Goal: Transaction & Acquisition: Download file/media

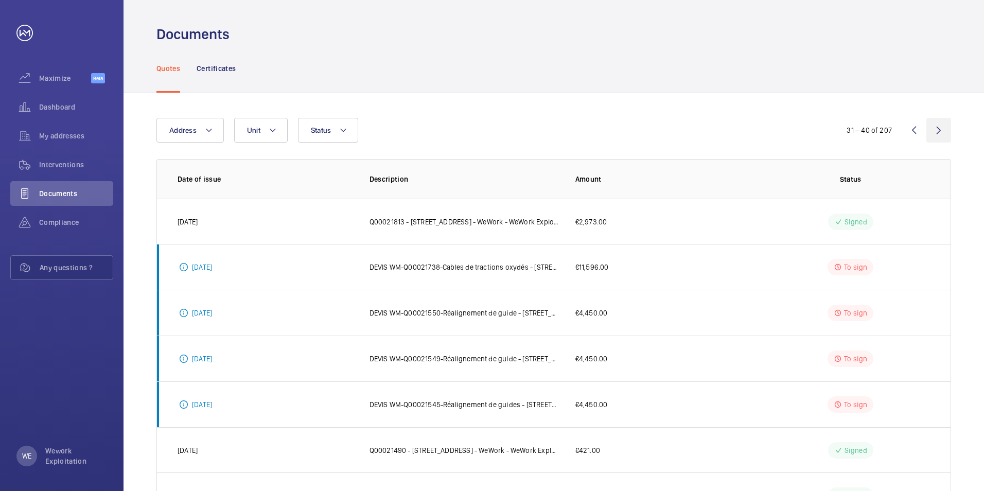
click at [936, 130] on wm-front-icon-button at bounding box center [938, 130] width 25 height 25
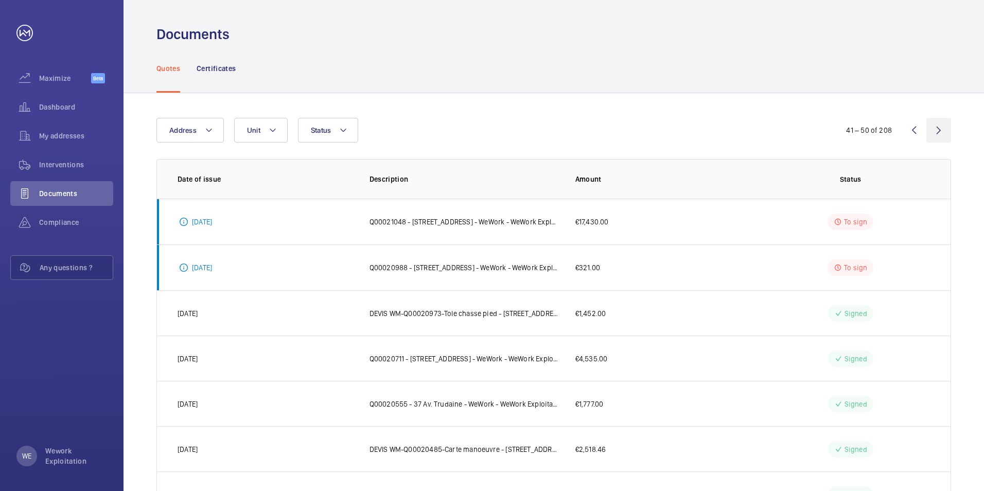
click at [936, 130] on wm-front-icon-button at bounding box center [938, 130] width 25 height 25
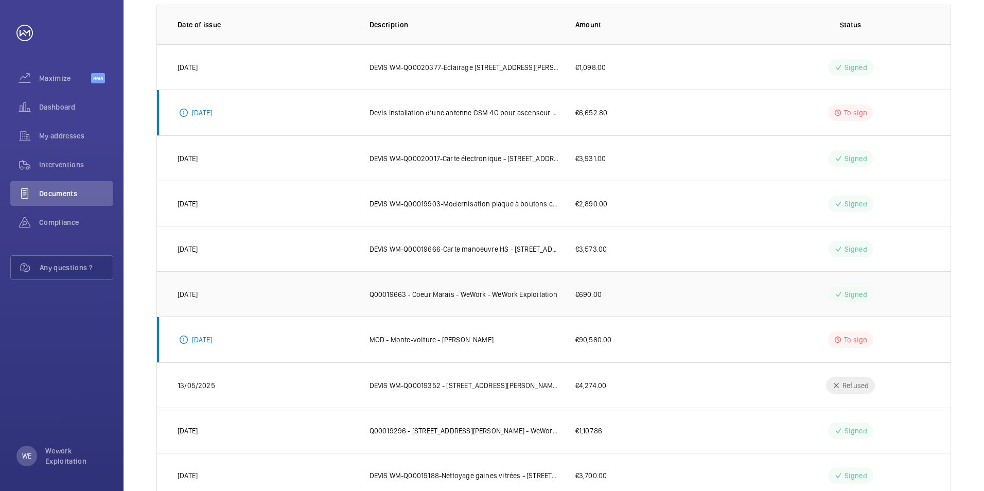
scroll to position [103, 0]
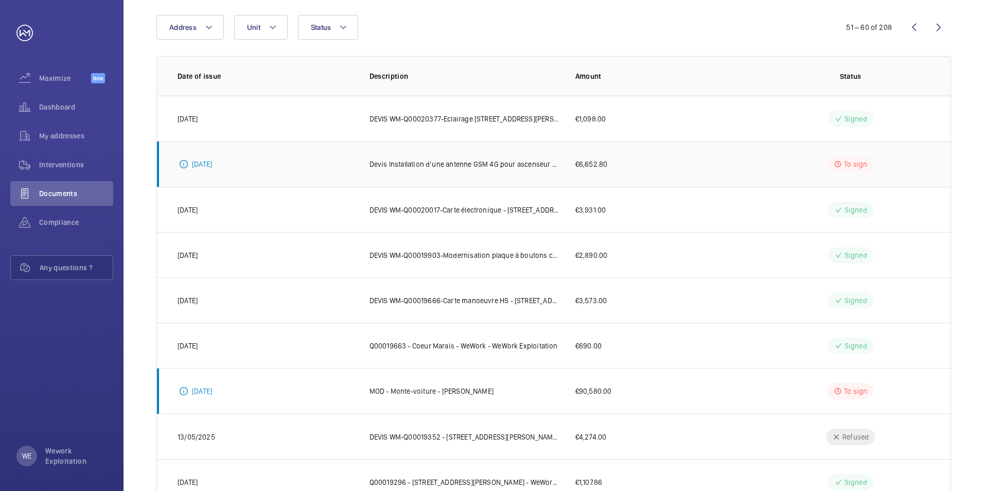
click at [520, 163] on p "Devis Installation d’une antenne GSM 4G pour ascenseur – mise en conformité rés…" at bounding box center [464, 164] width 189 height 10
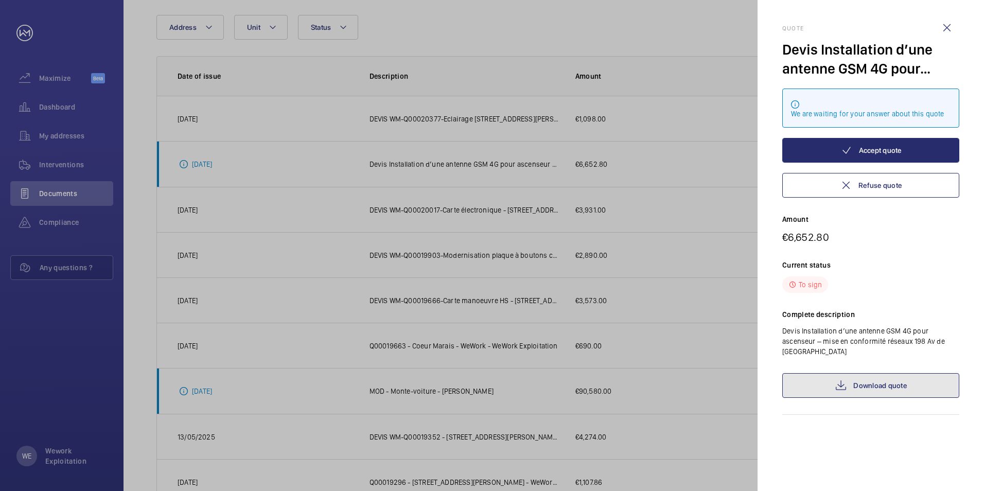
click at [873, 385] on link "Download quote" at bounding box center [870, 385] width 177 height 25
click at [948, 29] on wm-front-icon-button at bounding box center [947, 27] width 25 height 25
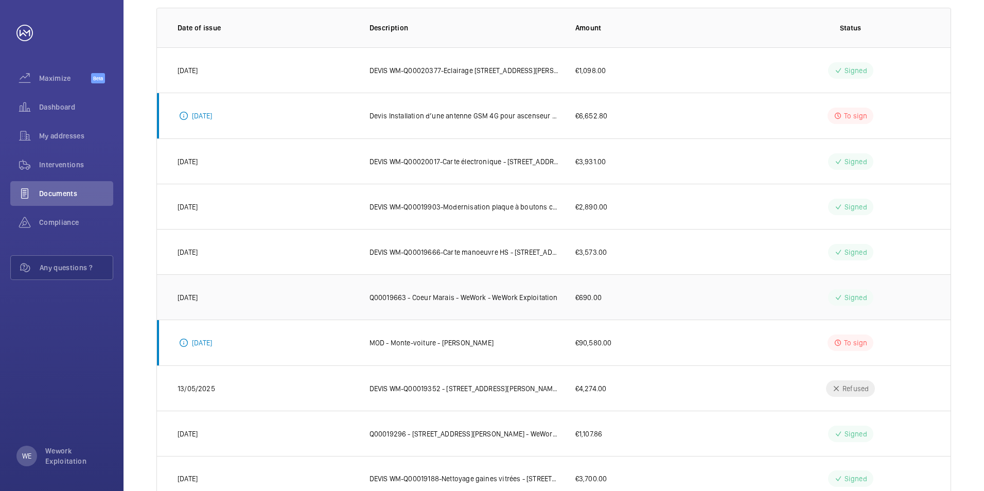
scroll to position [0, 0]
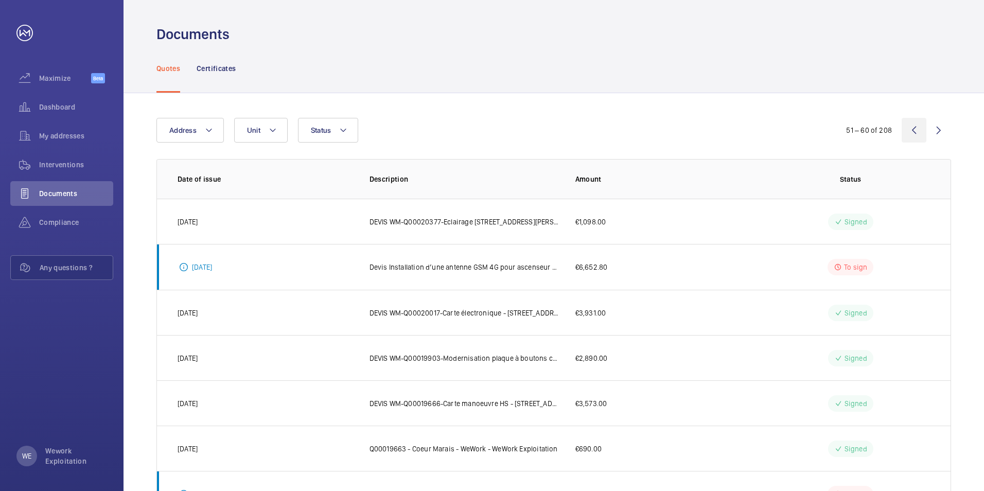
click at [911, 129] on wm-front-icon-button at bounding box center [914, 130] width 25 height 25
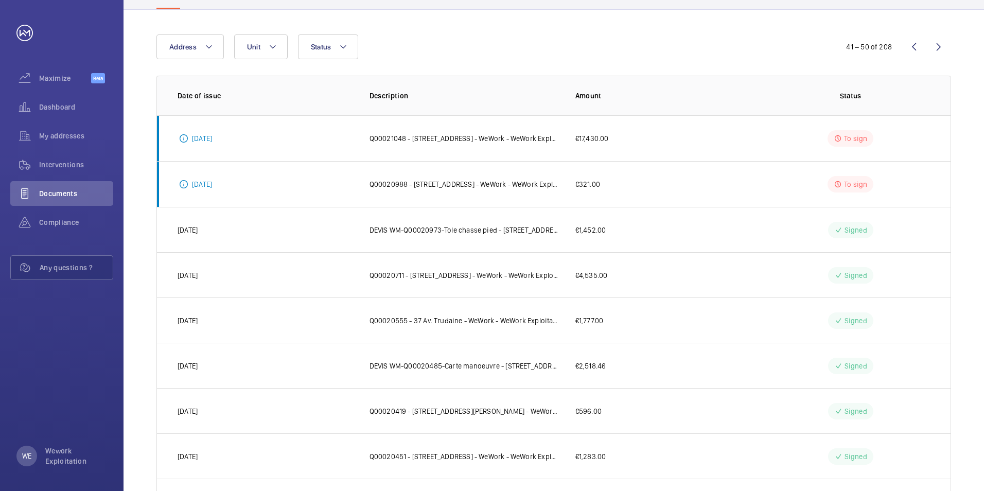
scroll to position [32, 0]
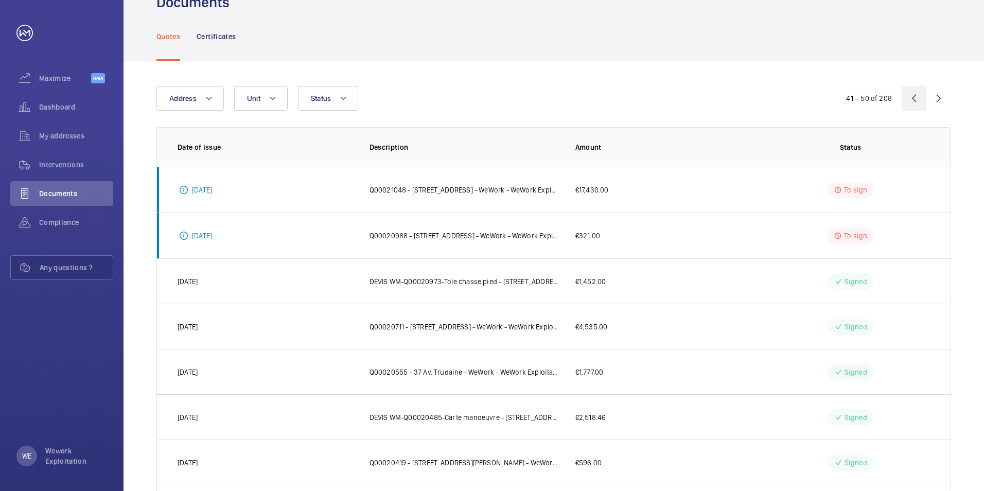
click at [916, 99] on wm-front-icon-button at bounding box center [914, 98] width 25 height 25
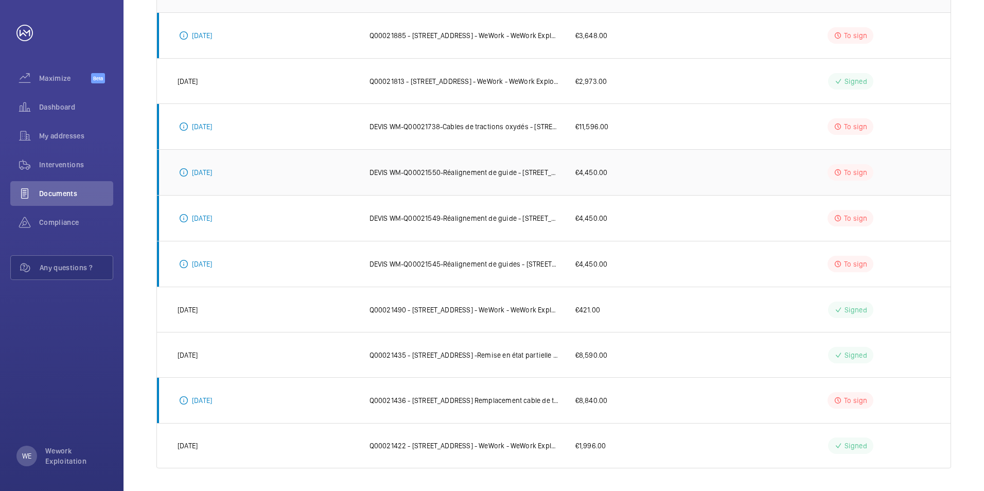
scroll to position [188, 0]
click at [507, 122] on p "DEVIS WM-Q00021738-Cables de tractions oxydés - [STREET_ADDRESS] - WeWork - WeW…" at bounding box center [464, 124] width 189 height 10
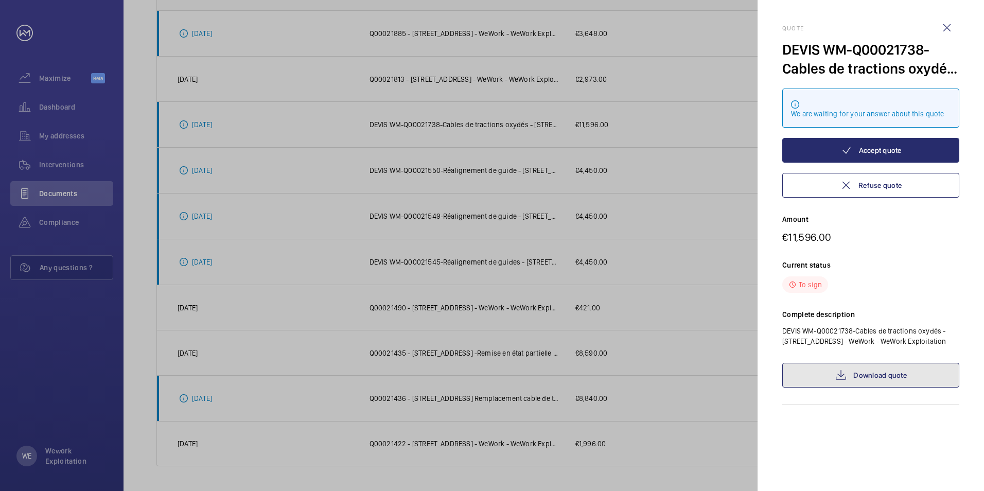
click at [900, 383] on link "Download quote" at bounding box center [870, 375] width 177 height 25
